Goal: Task Accomplishment & Management: Manage account settings

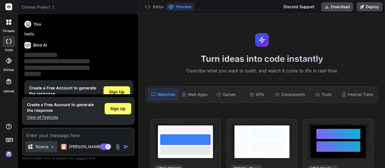
scroll to position [17, 0]
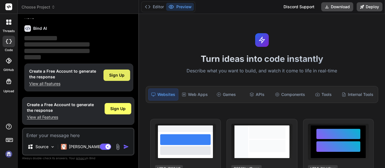
click at [121, 79] on div "Sign Up" at bounding box center [116, 74] width 27 height 11
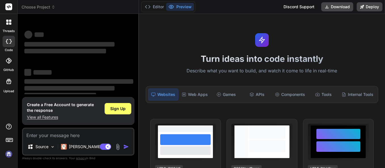
scroll to position [16, 0]
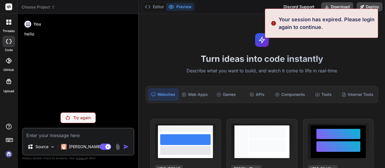
click at [10, 21] on icon at bounding box center [10, 21] width 2 height 2
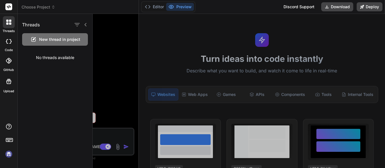
click at [12, 42] on div at bounding box center [9, 41] width 12 height 11
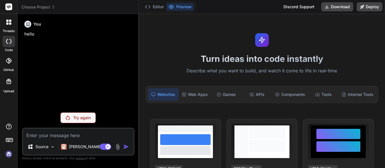
click at [77, 57] on div "You hello" at bounding box center [78, 62] width 111 height 89
click at [11, 24] on div at bounding box center [9, 22] width 12 height 12
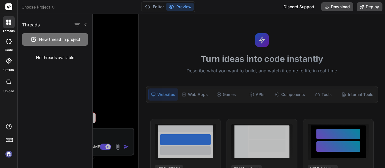
click at [63, 60] on div "No threads available" at bounding box center [55, 57] width 75 height 15
click at [85, 26] on icon at bounding box center [85, 24] width 5 height 5
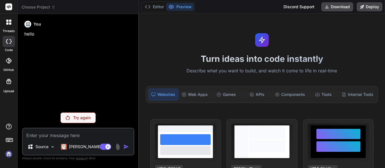
click at [88, 55] on div "You hello" at bounding box center [78, 62] width 111 height 89
click at [85, 112] on div "Try again" at bounding box center [77, 117] width 35 height 11
click at [76, 99] on div "You hello" at bounding box center [78, 62] width 111 height 89
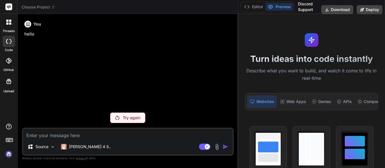
drag, startPoint x: 138, startPoint y: 73, endPoint x: 359, endPoint y: 81, distance: 221.2
click at [359, 81] on div "Choose Project Created with Pixso. Bind AI Web Search Created with Pixso. Code …" at bounding box center [201, 84] width 367 height 168
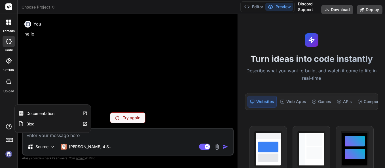
click at [5, 120] on div "threads code GitHub Upload Documentation Blog" at bounding box center [9, 84] width 18 height 168
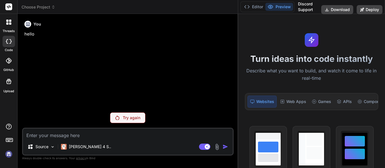
click at [9, 24] on icon at bounding box center [10, 23] width 2 height 2
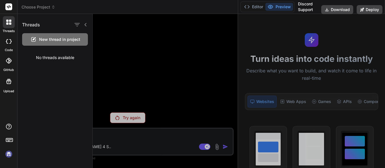
click at [48, 37] on span "New thread in project" at bounding box center [59, 40] width 41 height 6
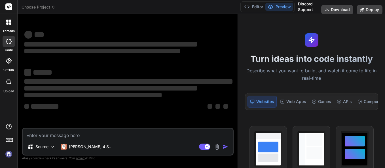
type textarea "x"
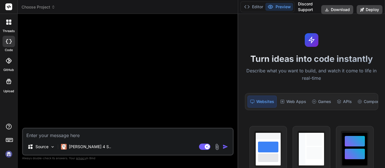
click at [4, 20] on div at bounding box center [9, 22] width 12 height 12
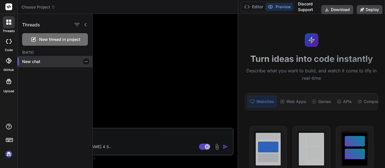
click at [30, 61] on p "New chat" at bounding box center [57, 62] width 70 height 6
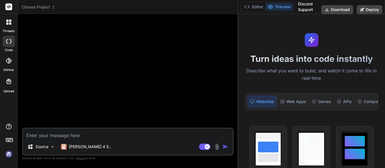
click at [9, 20] on icon at bounding box center [10, 21] width 2 height 2
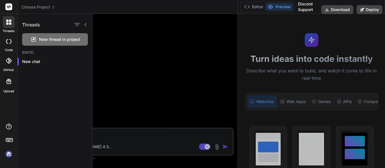
click at [11, 153] on img at bounding box center [9, 154] width 10 height 10
click at [18, 17] on div "Threads" at bounding box center [55, 23] width 75 height 19
click at [9, 22] on icon at bounding box center [8, 22] width 5 height 5
click at [11, 62] on div at bounding box center [9, 60] width 12 height 12
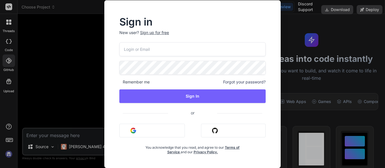
drag, startPoint x: 94, startPoint y: 63, endPoint x: 66, endPoint y: 52, distance: 30.2
click at [94, 63] on div "Sign in New user? Sign up for free Remember me Forgot your password? Sign In or…" at bounding box center [192, 84] width 385 height 168
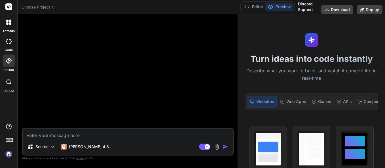
click at [10, 20] on icon at bounding box center [10, 21] width 2 height 2
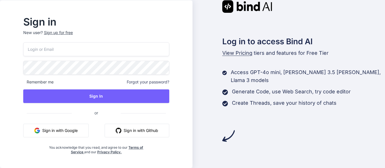
click at [114, 51] on input "email" at bounding box center [96, 49] width 146 height 14
type input "[EMAIL_ADDRESS][DOMAIN_NAME]"
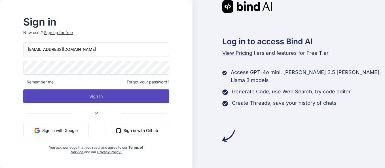
click at [129, 98] on button "Sign In" at bounding box center [96, 96] width 146 height 14
